Goal: Check status: Check status

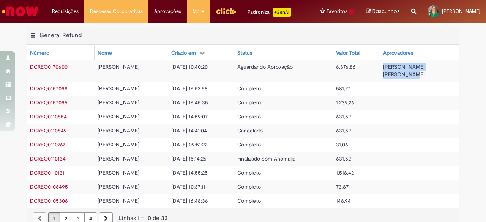
drag, startPoint x: 373, startPoint y: 67, endPoint x: 437, endPoint y: 65, distance: 64.1
click at [437, 65] on td "[PERSON_NAME] [PERSON_NAME]..." at bounding box center [419, 71] width 79 height 22
copy span "[PERSON_NAME]"
click at [472, 78] on div "Exportar como PDF Exportar como Excel Exportar como CSV General Refund Tabela -…" at bounding box center [243, 132] width 486 height 210
